Goal: Task Accomplishment & Management: Use online tool/utility

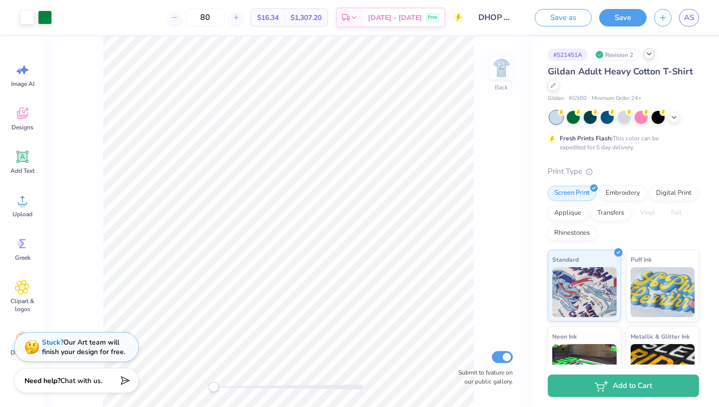
click at [650, 56] on icon at bounding box center [649, 54] width 8 height 8
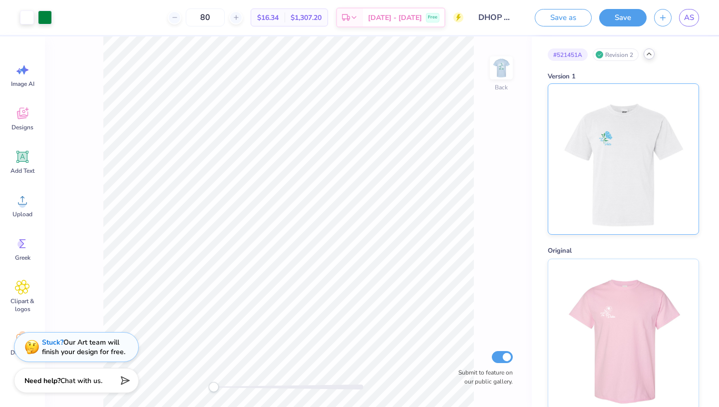
scroll to position [9, 0]
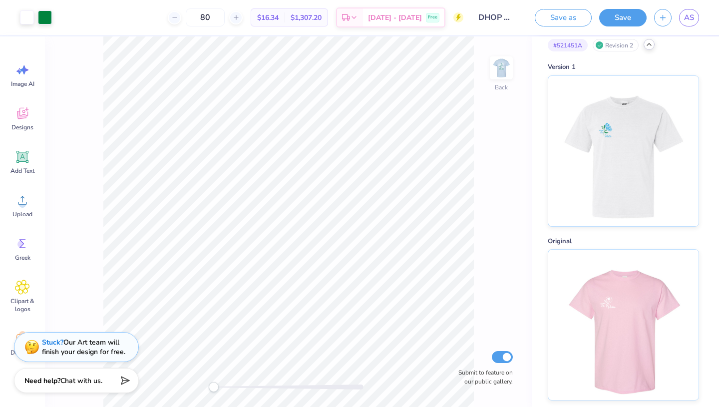
click at [652, 44] on icon at bounding box center [649, 44] width 8 height 8
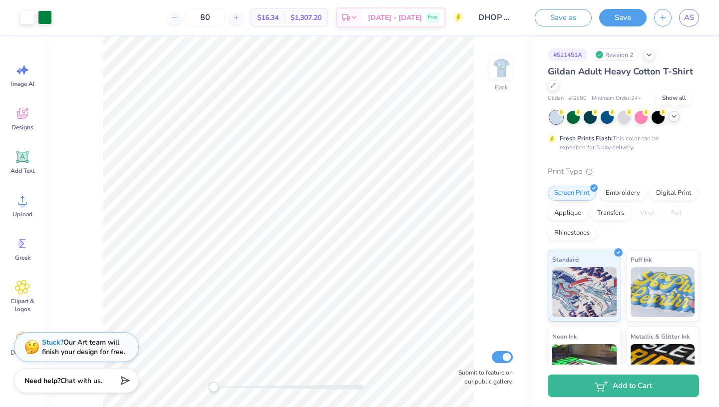
click at [675, 118] on icon at bounding box center [674, 116] width 8 height 8
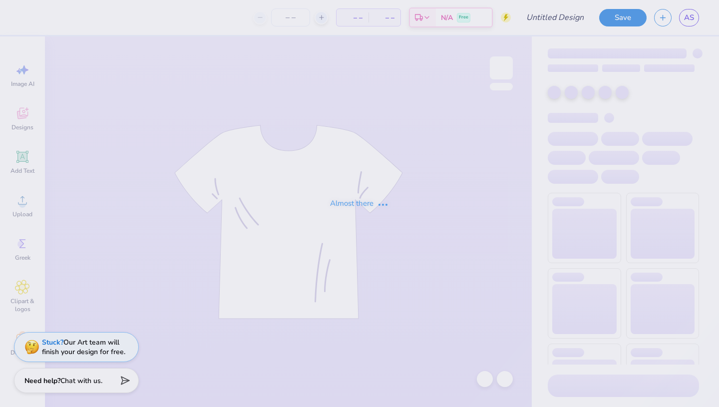
type input "80"
type input "DHOP 2025 Pansy Bouquet"
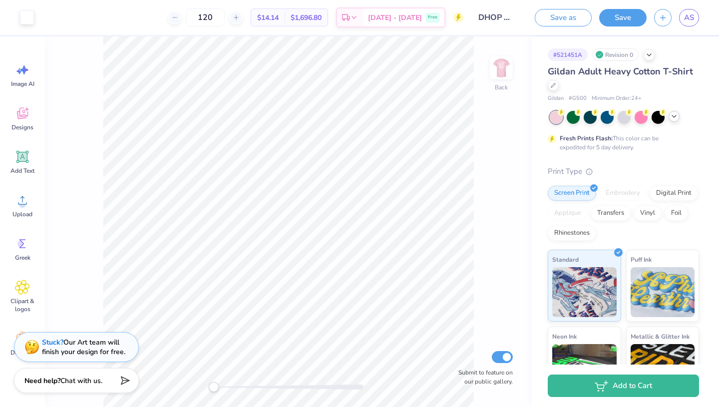
click at [674, 115] on icon at bounding box center [674, 116] width 8 height 8
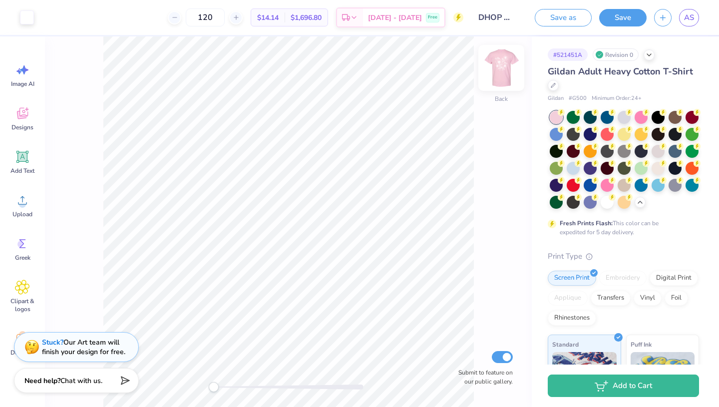
click at [505, 66] on img at bounding box center [501, 68] width 40 height 40
click at [513, 63] on img at bounding box center [501, 68] width 40 height 40
click at [508, 67] on img at bounding box center [501, 68] width 40 height 40
click at [504, 75] on img at bounding box center [501, 68] width 40 height 40
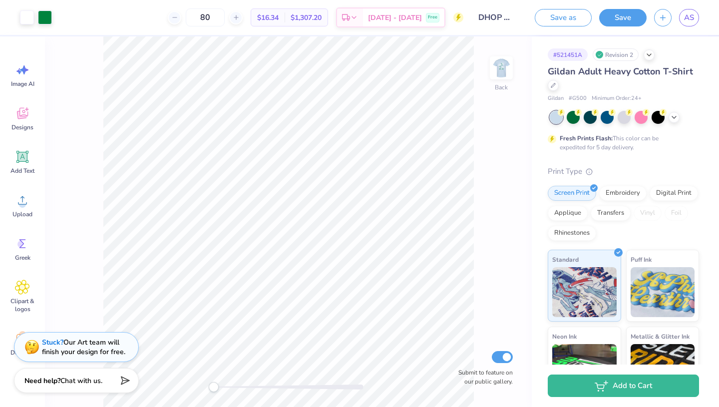
click at [643, 56] on div "# 521451A Revision 2" at bounding box center [623, 54] width 151 height 12
click at [646, 55] on icon at bounding box center [649, 54] width 8 height 8
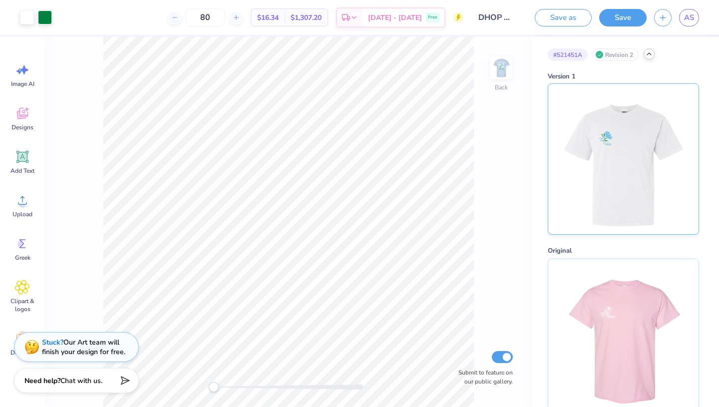
scroll to position [9, 0]
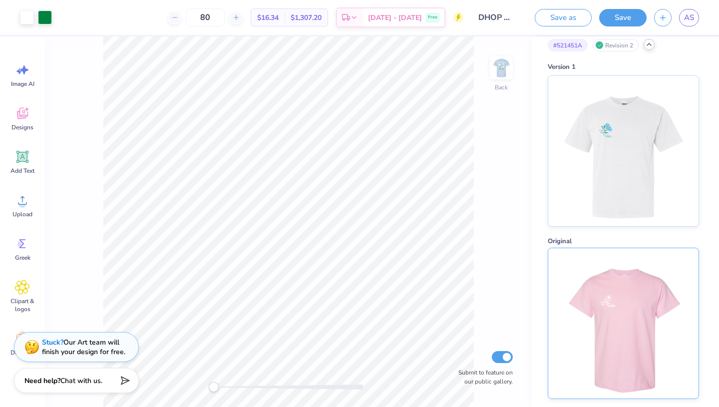
click at [628, 268] on img at bounding box center [623, 323] width 124 height 150
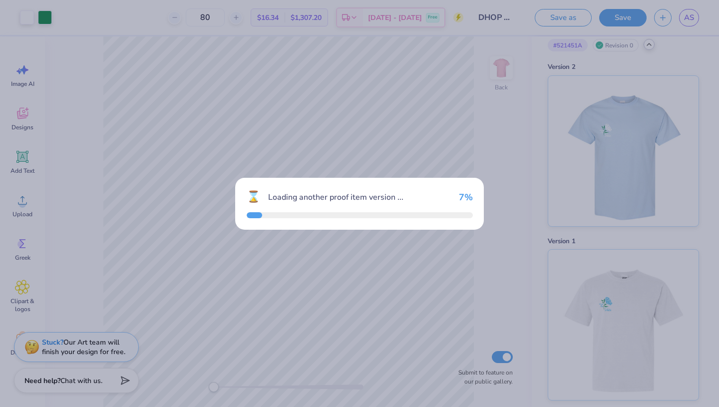
type input "120"
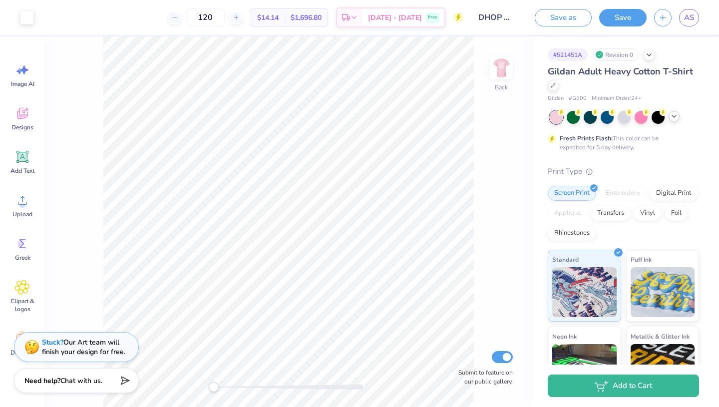
click at [672, 120] on icon at bounding box center [674, 116] width 8 height 8
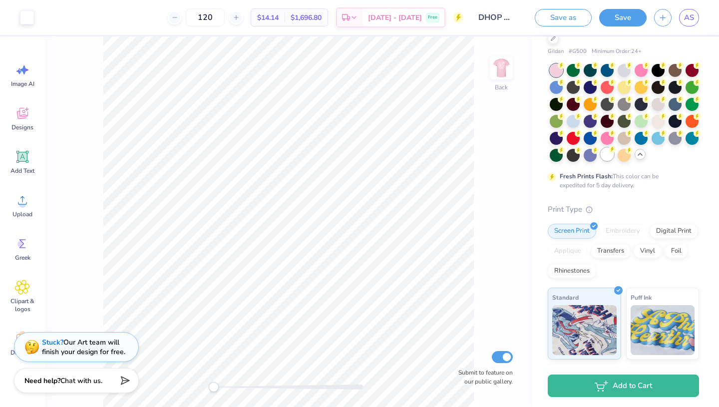
scroll to position [46, 0]
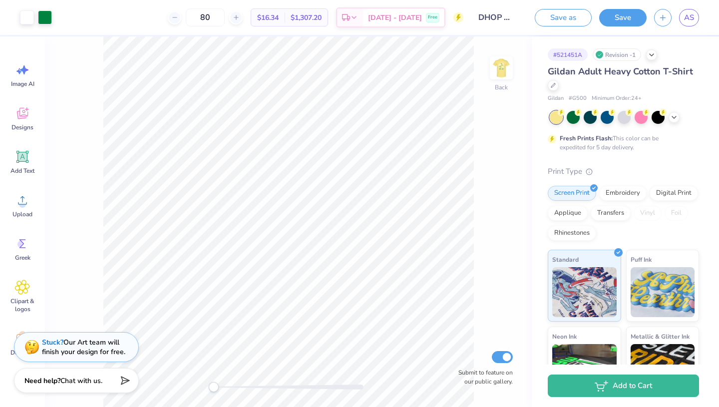
click at [670, 122] on div at bounding box center [624, 117] width 149 height 13
click at [672, 121] on div at bounding box center [674, 116] width 11 height 11
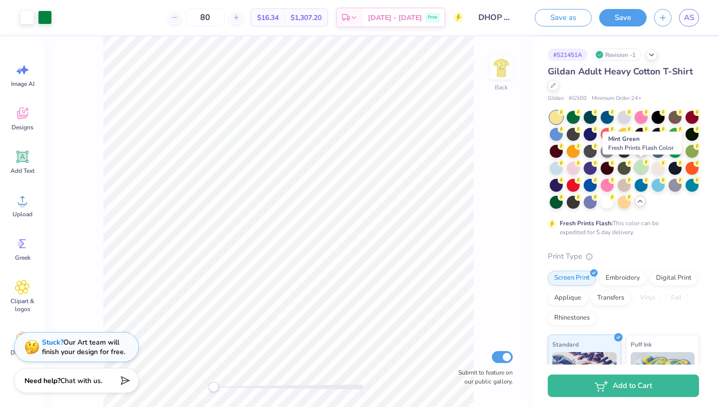
click at [636, 164] on div at bounding box center [641, 167] width 13 height 13
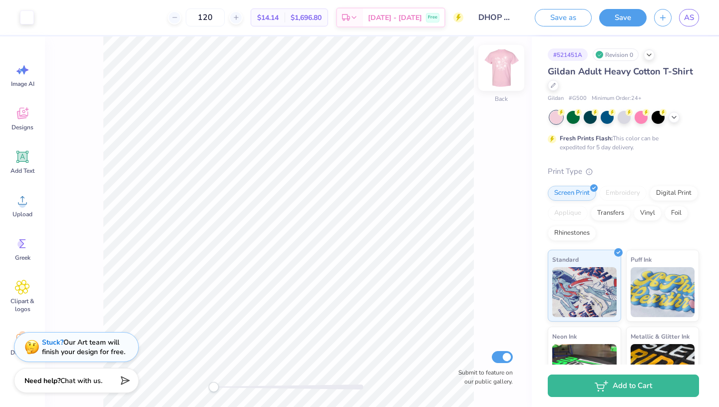
click at [502, 68] on img at bounding box center [501, 68] width 40 height 40
